Goal: Find specific page/section: Find specific page/section

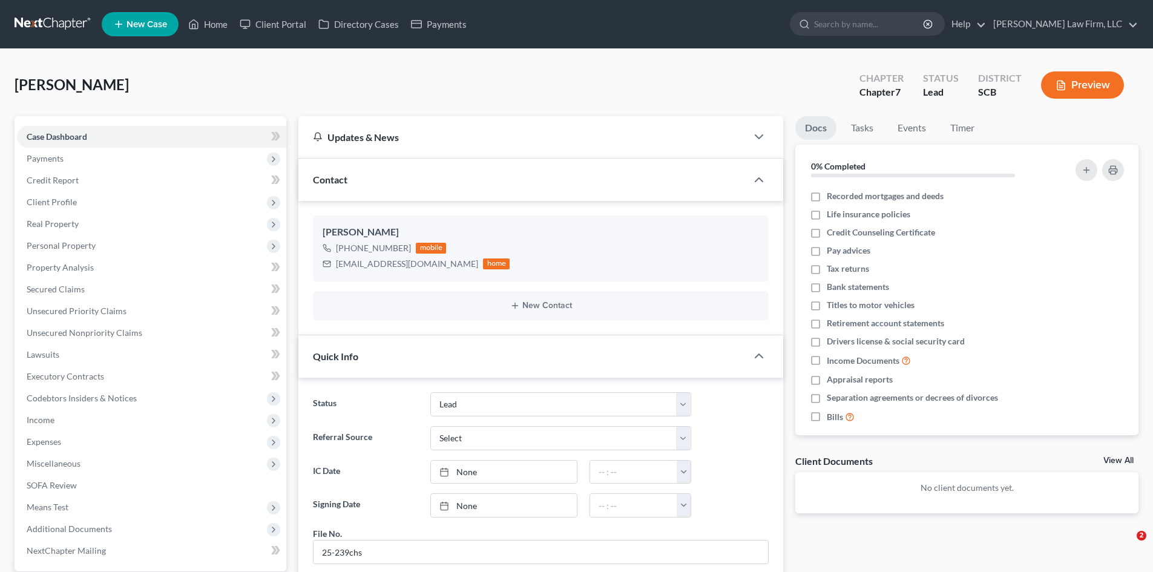
select select "4"
select select "0"
click at [198, 25] on icon at bounding box center [193, 24] width 11 height 15
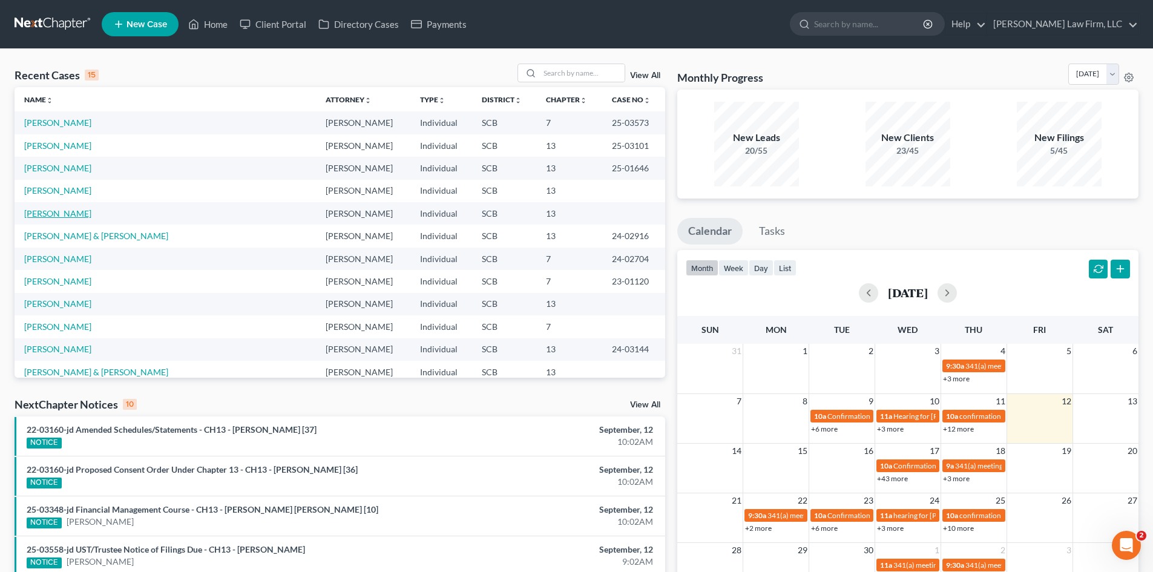
click at [59, 215] on link "Goglin, Jonathan" at bounding box center [57, 213] width 67 height 10
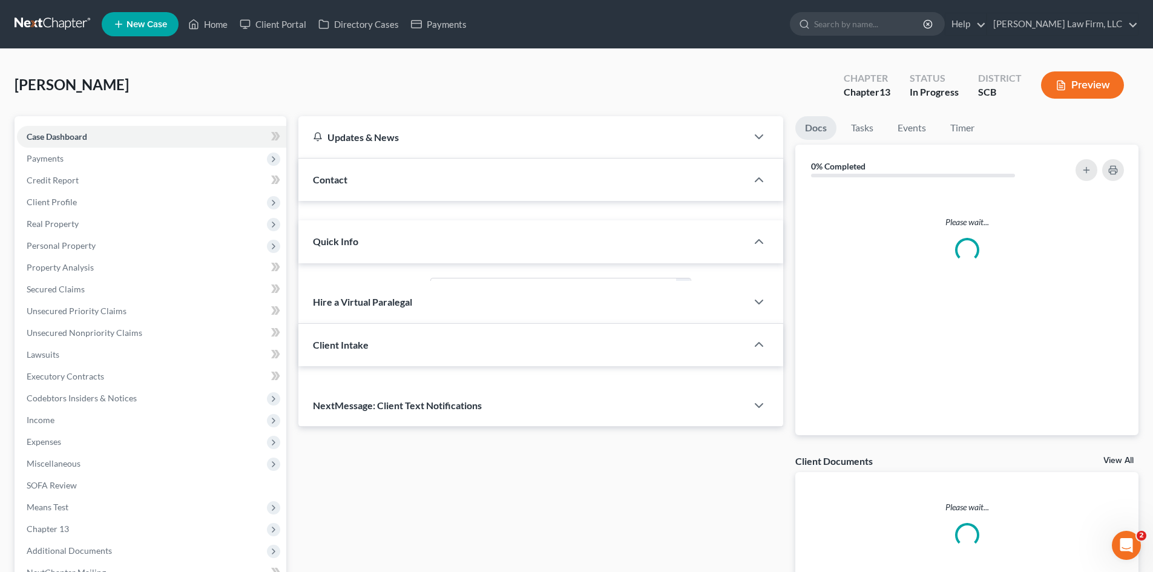
select select "0"
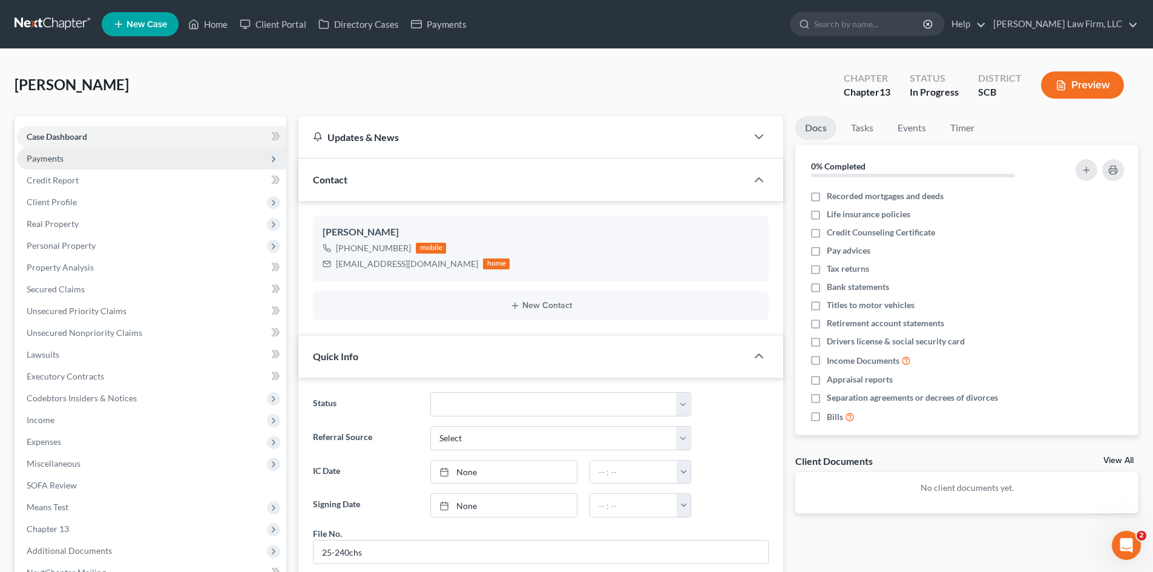
click at [42, 165] on span "Payments" at bounding box center [151, 159] width 269 height 22
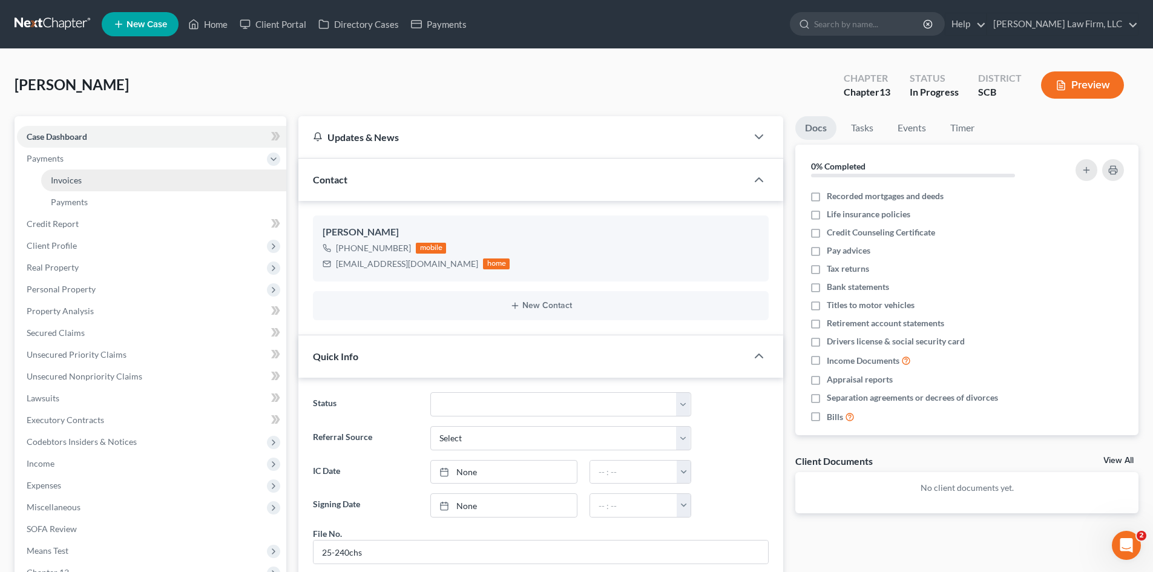
click at [47, 179] on link "Invoices" at bounding box center [163, 180] width 245 height 22
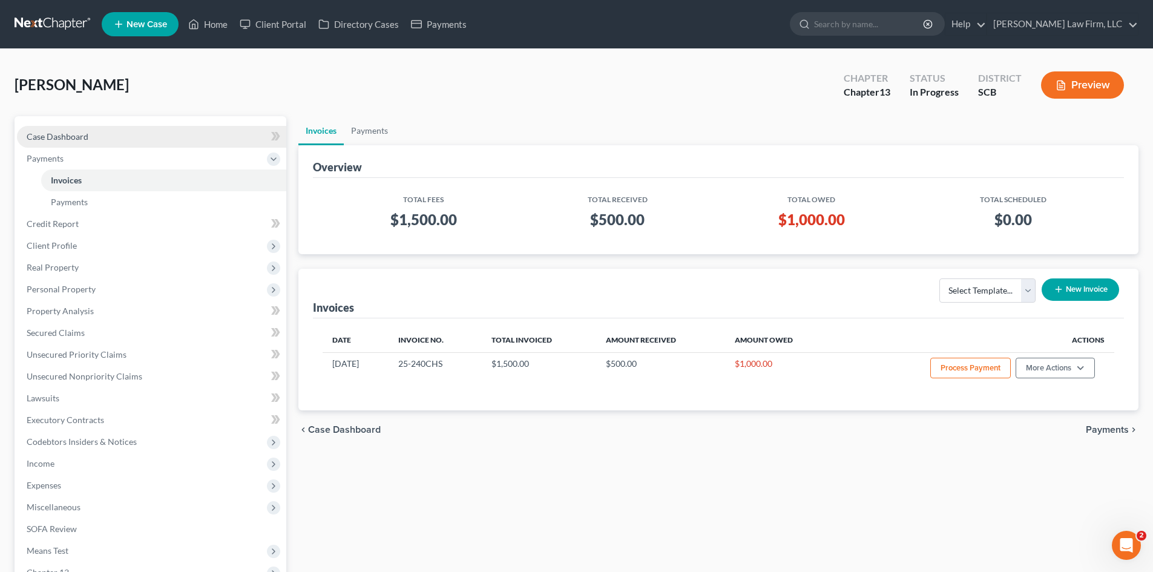
click at [73, 135] on span "Case Dashboard" at bounding box center [58, 136] width 62 height 10
select select "0"
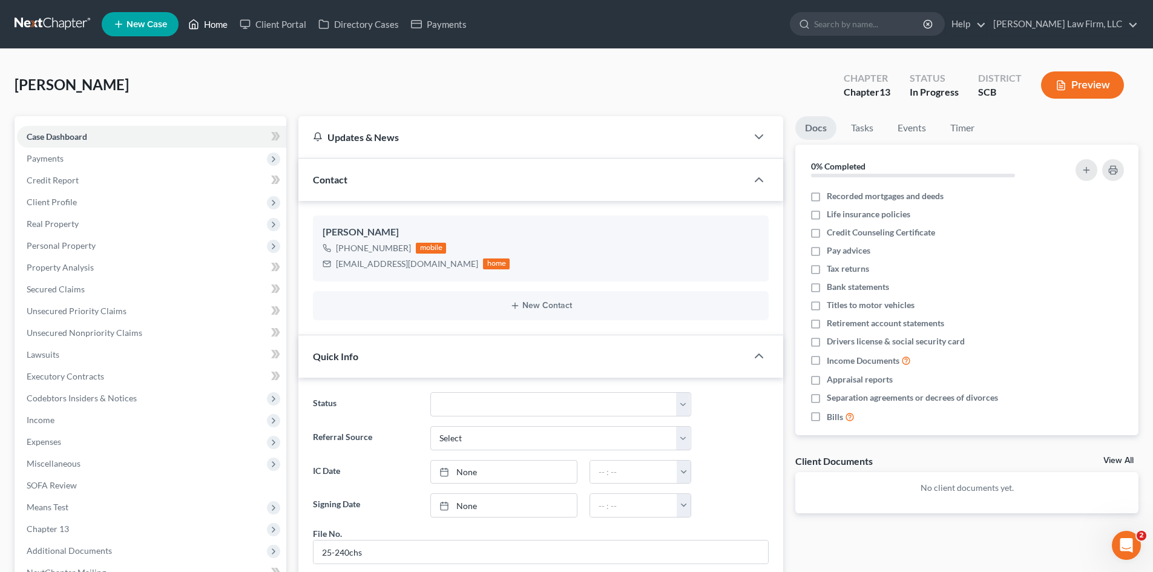
click at [220, 22] on link "Home" at bounding box center [207, 24] width 51 height 22
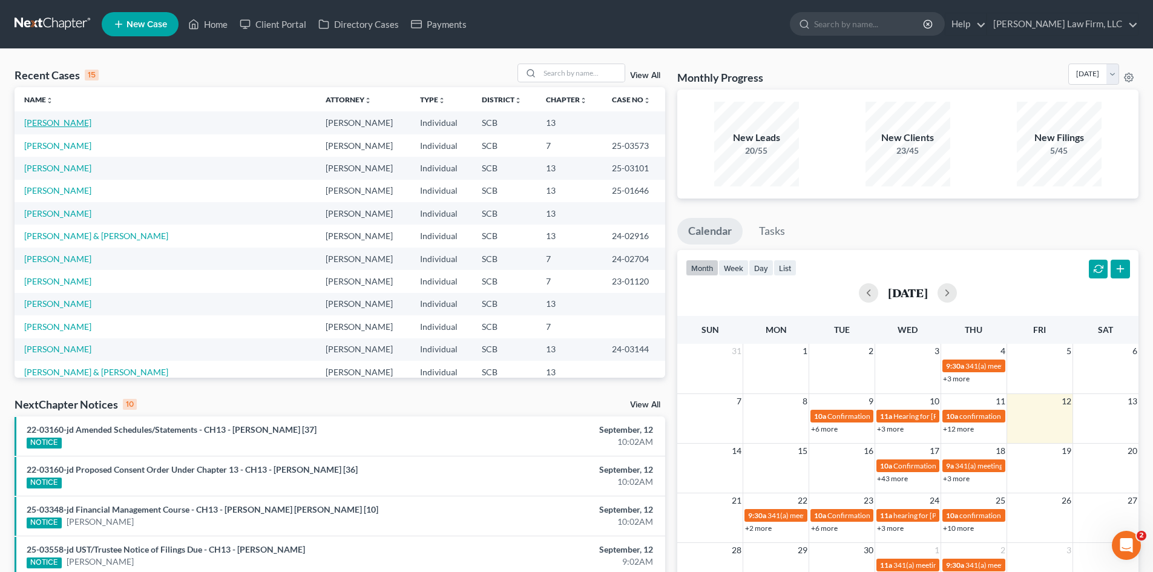
click at [80, 124] on link "Goglin, Jonathan" at bounding box center [57, 122] width 67 height 10
select select "3"
select select "0"
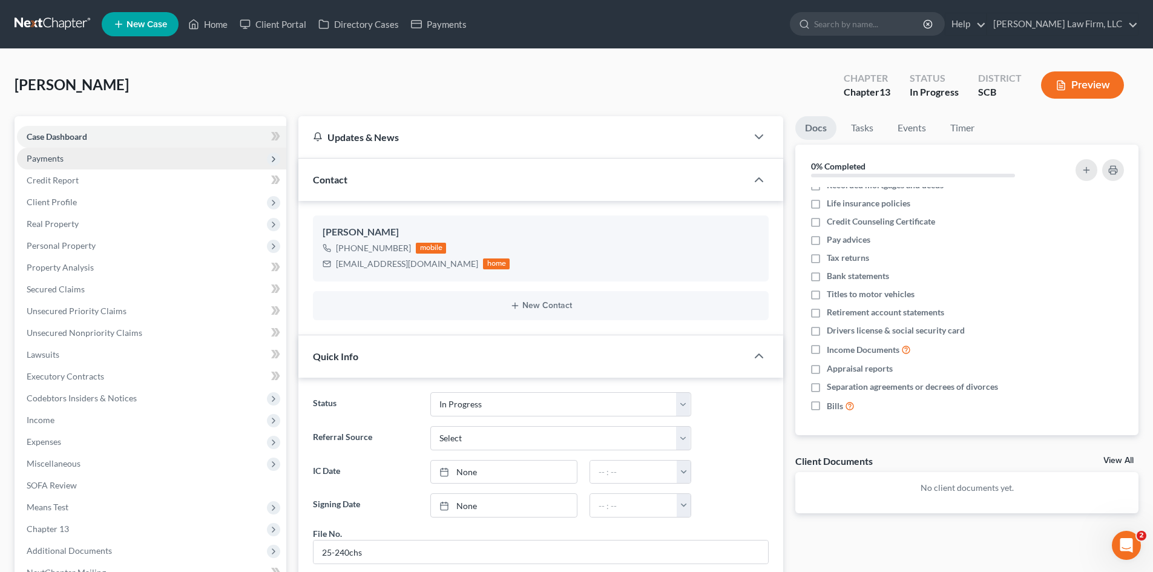
click at [72, 160] on span "Payments" at bounding box center [151, 159] width 269 height 22
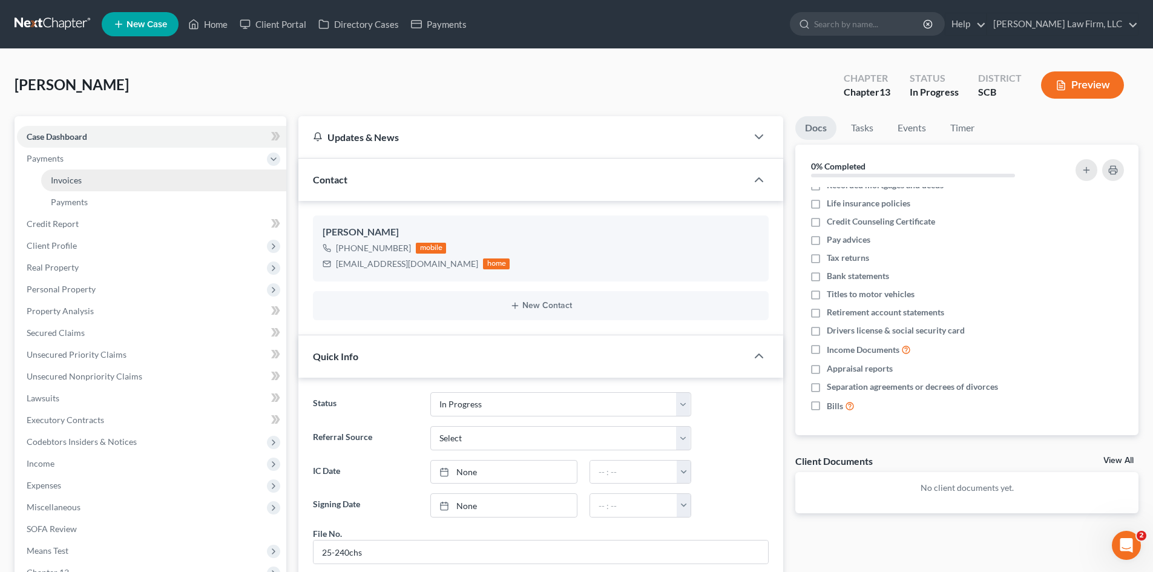
click at [74, 182] on span "Invoices" at bounding box center [66, 180] width 31 height 10
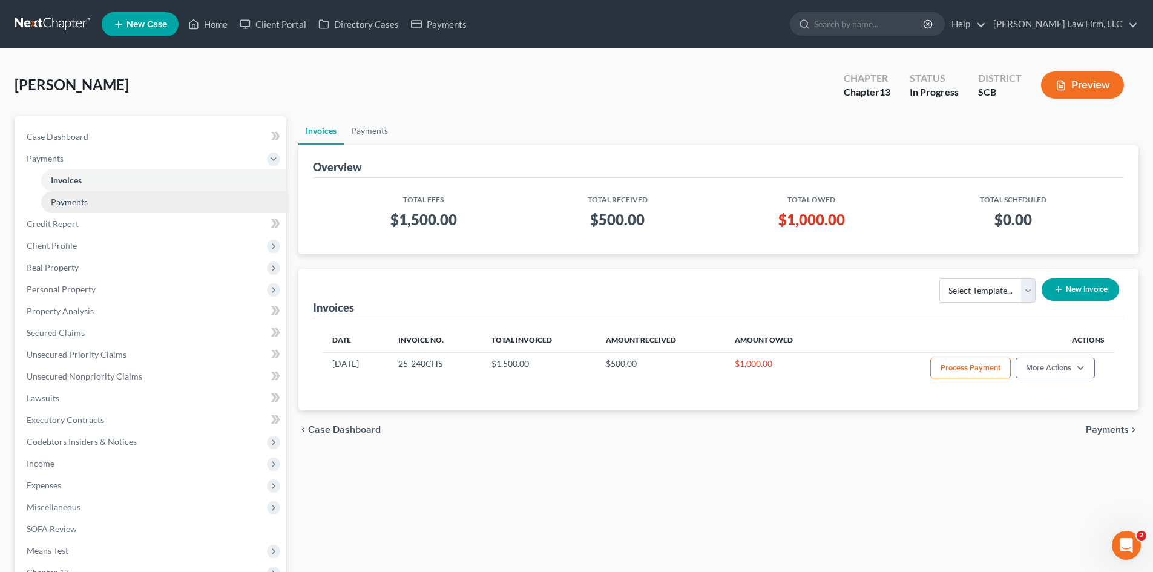
click at [79, 199] on span "Payments" at bounding box center [69, 202] width 37 height 10
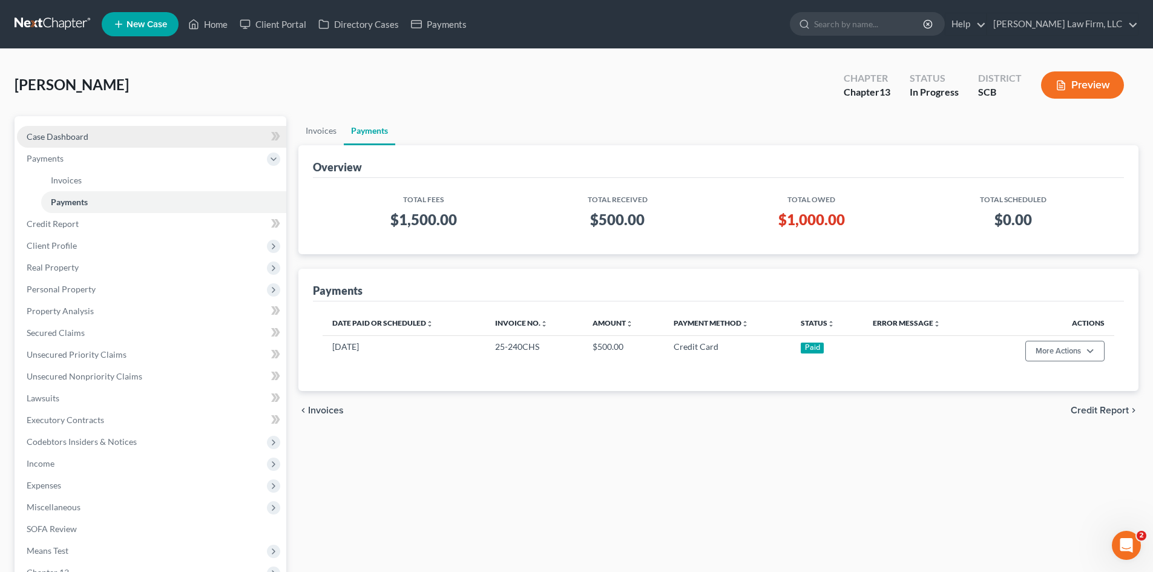
click at [66, 139] on span "Case Dashboard" at bounding box center [58, 136] width 62 height 10
select select "0"
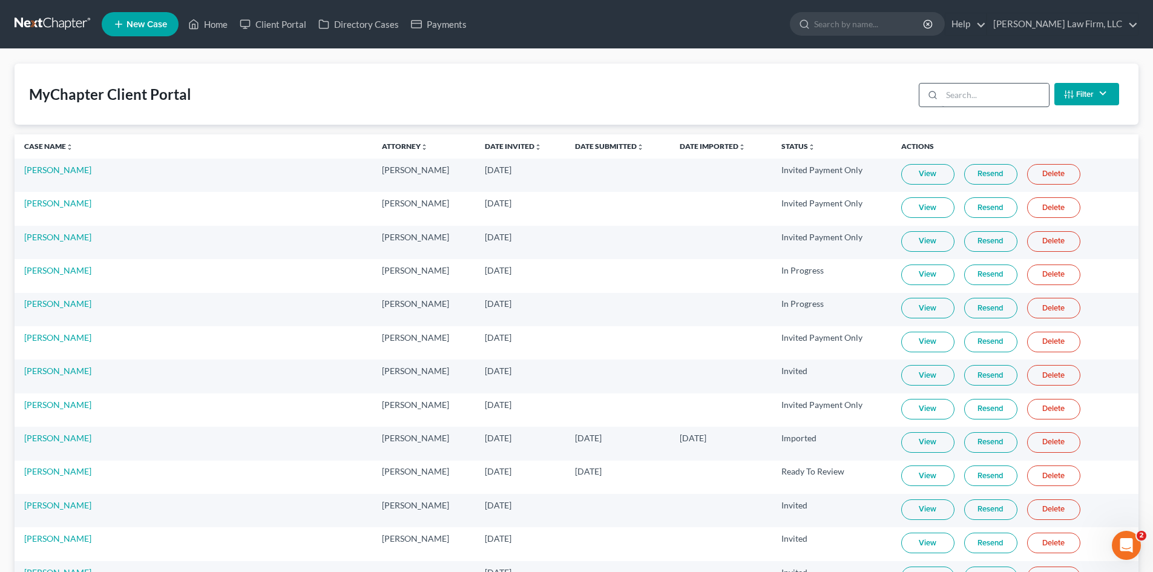
drag, startPoint x: 941, startPoint y: 106, endPoint x: 945, endPoint y: 100, distance: 7.4
click at [942, 104] on div at bounding box center [930, 95] width 22 height 23
click at [946, 97] on input "search" at bounding box center [995, 95] width 107 height 23
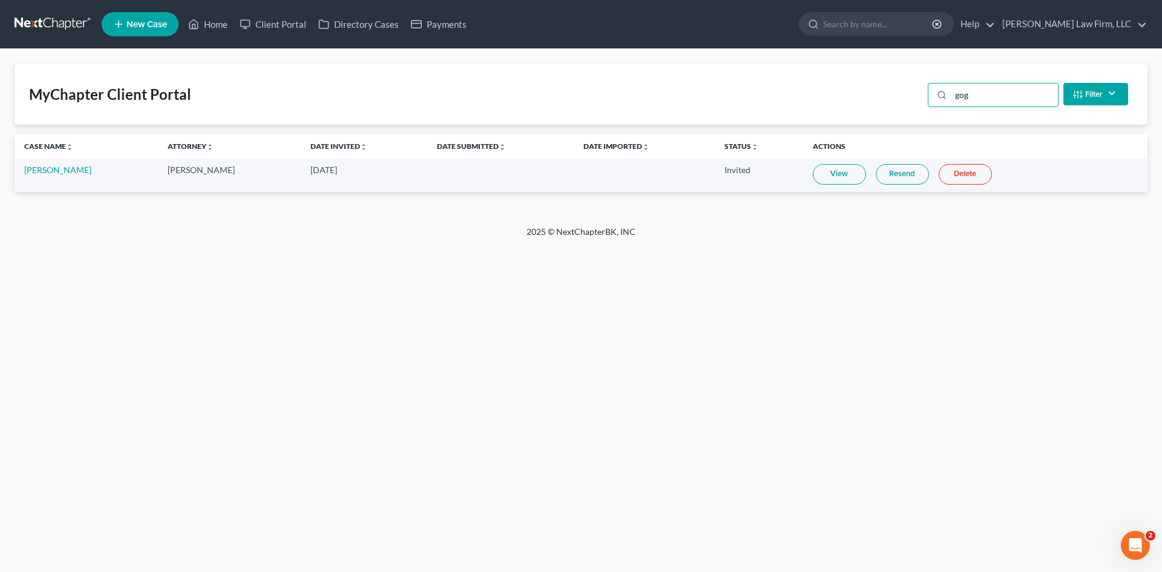
type input "gog"
click at [835, 174] on link "View" at bounding box center [839, 174] width 53 height 21
